Goal: Navigation & Orientation: Go to known website

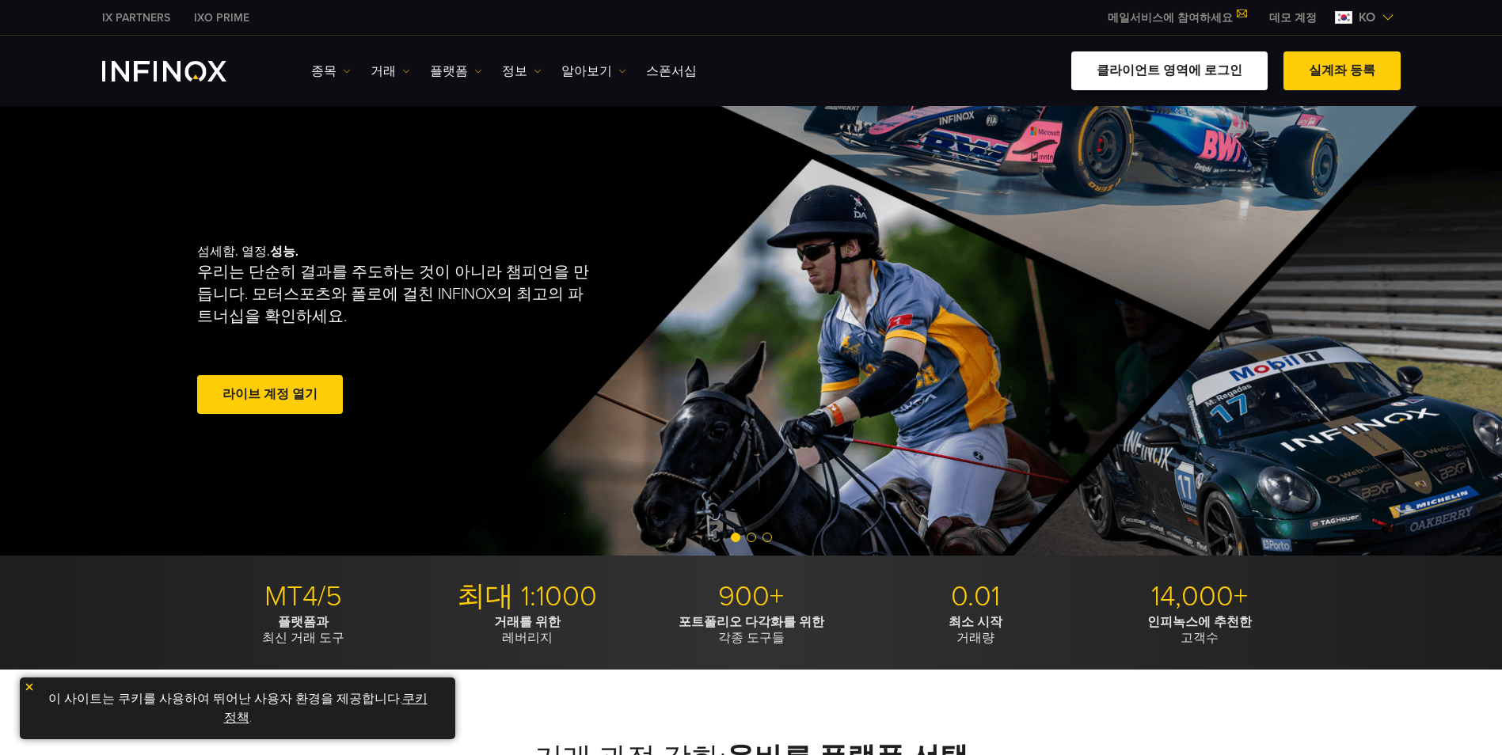
click at [1142, 72] on link "클라이언트 영역에 로그인" at bounding box center [1169, 70] width 196 height 39
click at [1226, 68] on link "클라이언트 영역에 로그인" at bounding box center [1169, 70] width 196 height 39
